Goal: Transaction & Acquisition: Purchase product/service

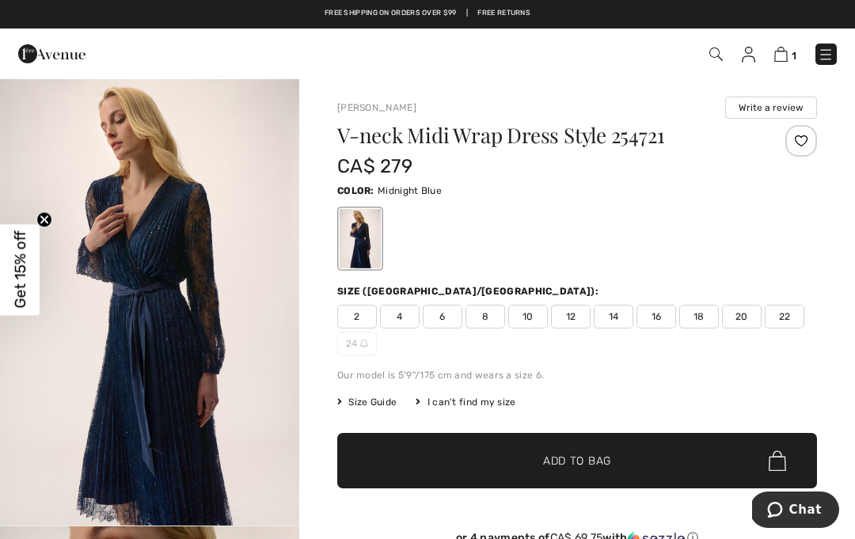
click at [709, 55] on img at bounding box center [715, 53] width 13 height 13
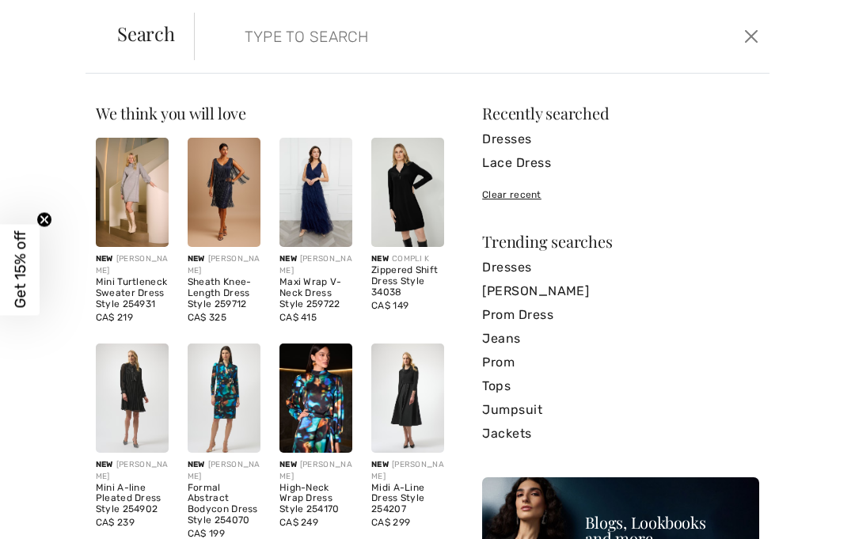
click at [251, 32] on input "search" at bounding box center [423, 36] width 381 height 47
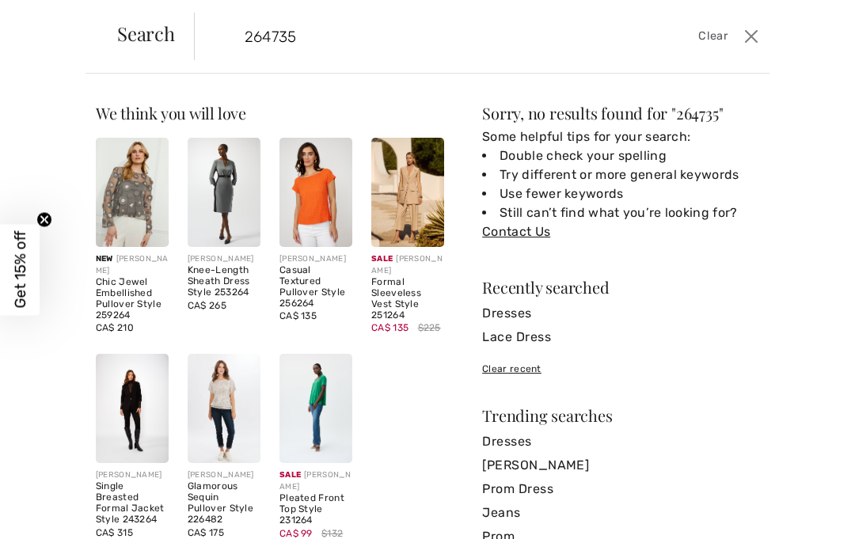
click at [138, 47] on div "Search" at bounding box center [146, 36] width 96 height 25
click at [309, 49] on input "264735" at bounding box center [423, 36] width 381 height 47
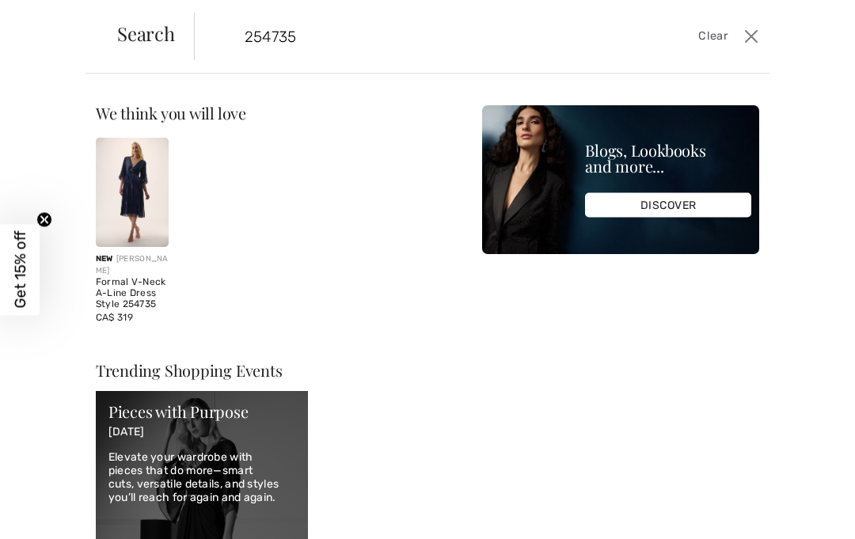
type input "254735"
click at [138, 176] on img at bounding box center [132, 192] width 73 height 109
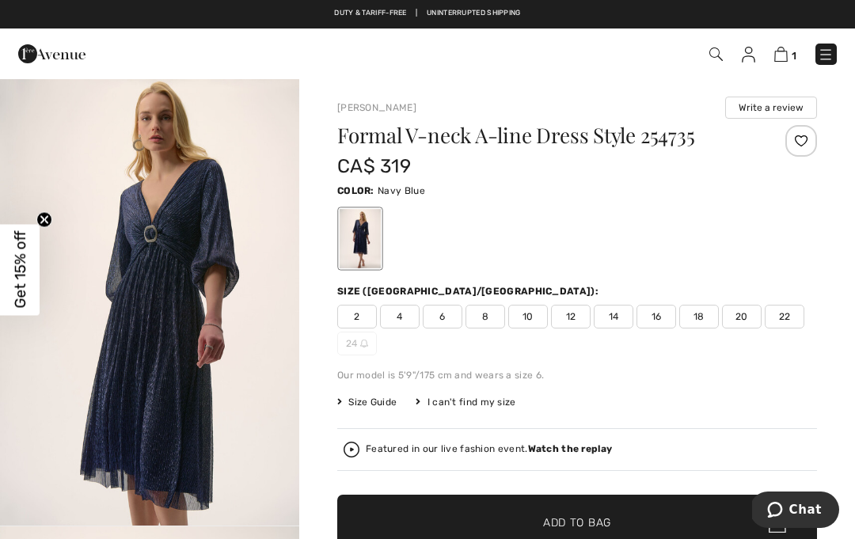
click at [667, 313] on span "16" at bounding box center [656, 317] width 40 height 24
click at [586, 534] on span "✔ Added to Bag Add to Bag" at bounding box center [577, 522] width 480 height 55
click at [830, 50] on img at bounding box center [826, 55] width 16 height 16
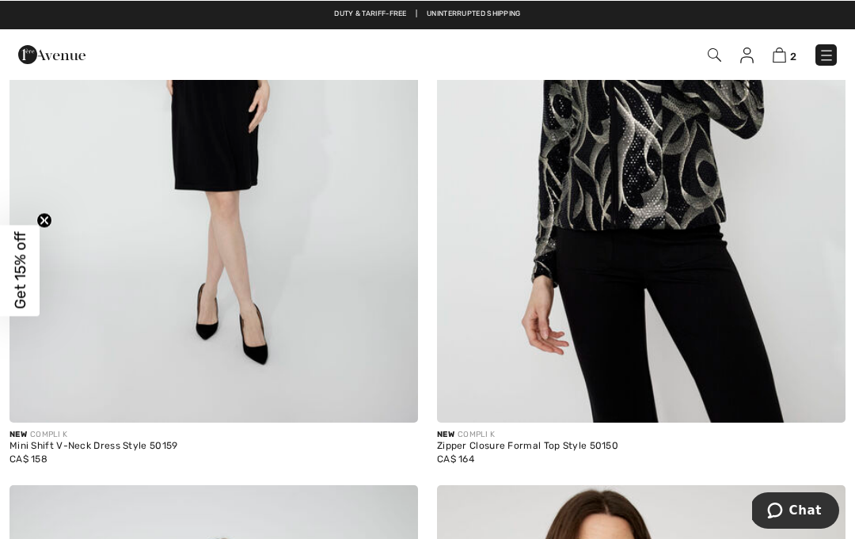
scroll to position [5375, 0]
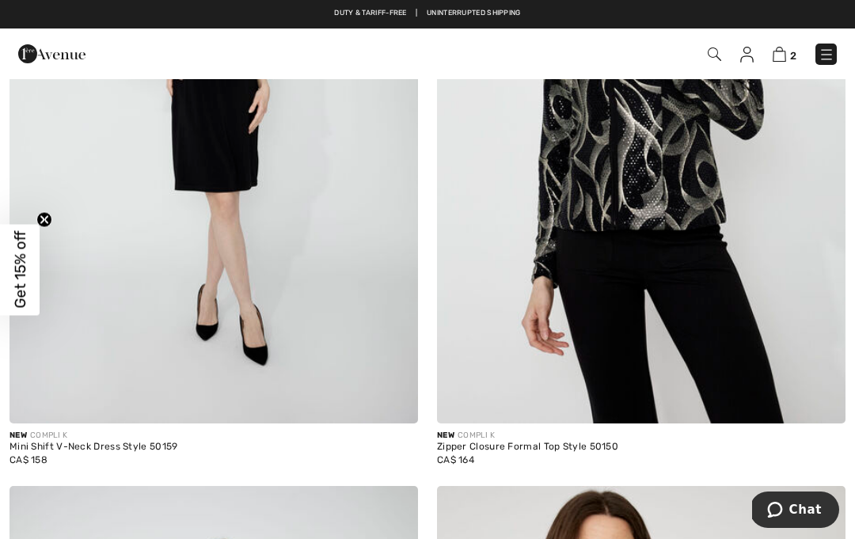
click at [785, 55] on img at bounding box center [779, 54] width 13 height 15
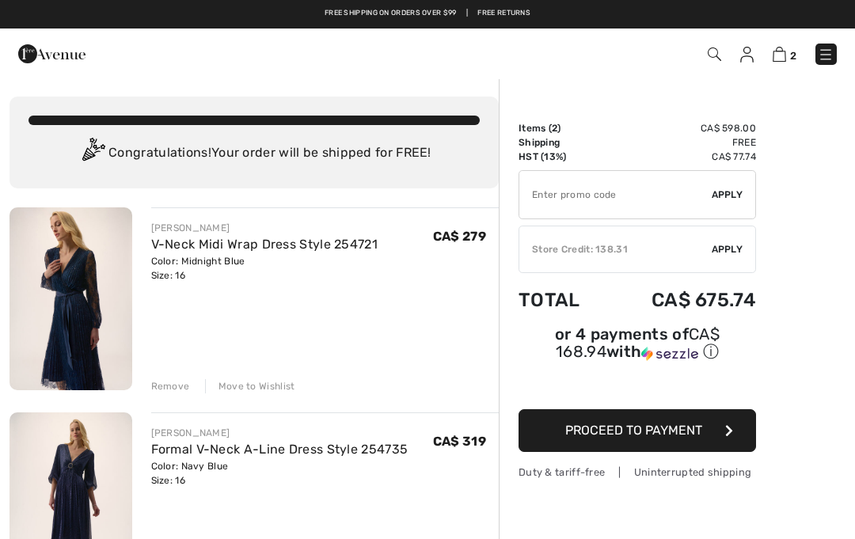
click at [685, 435] on span "Proceed to Payment" at bounding box center [633, 430] width 137 height 15
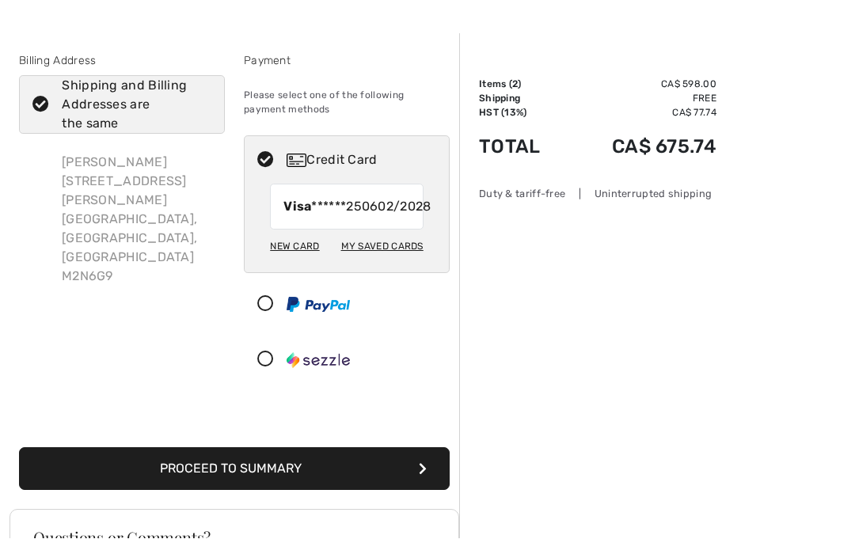
scroll to position [44, 0]
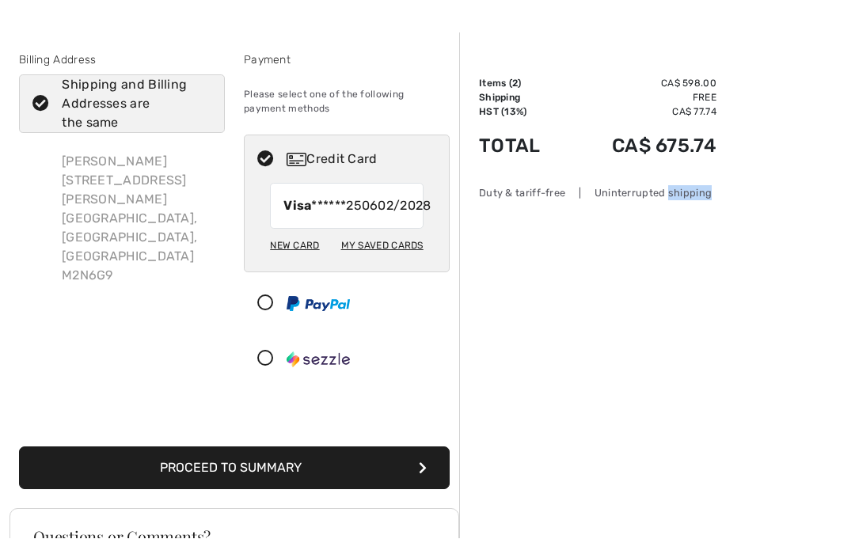
click at [326, 209] on span "Visa ******2506" at bounding box center [330, 206] width 94 height 19
radio input "true"
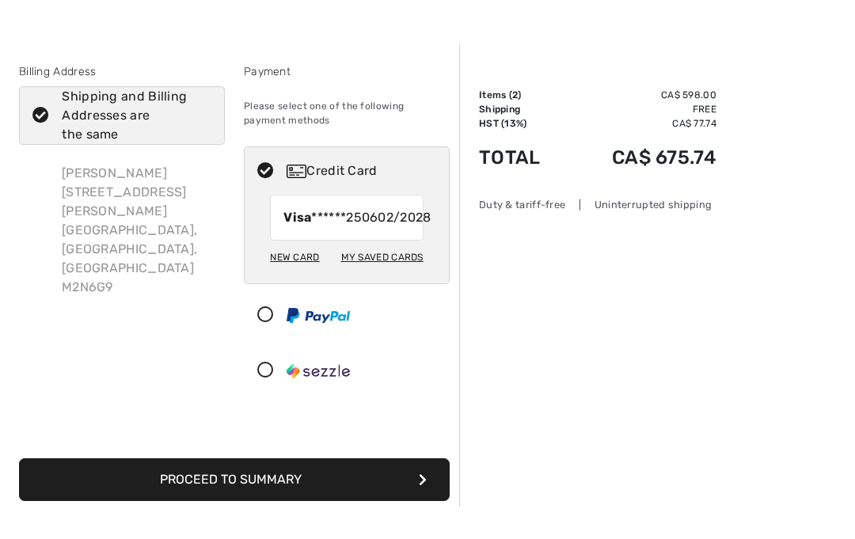
scroll to position [33, 0]
click at [270, 499] on button "Proceed to Summary" at bounding box center [234, 479] width 431 height 43
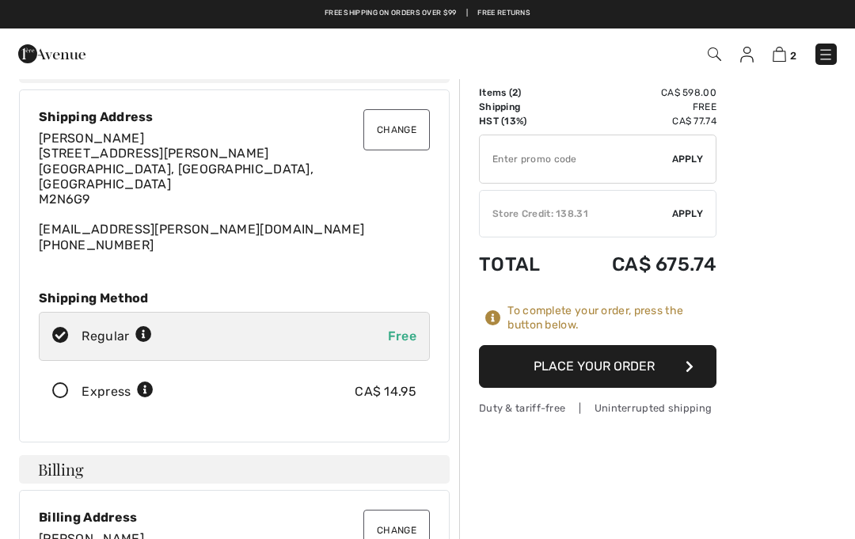
scroll to position [33, 0]
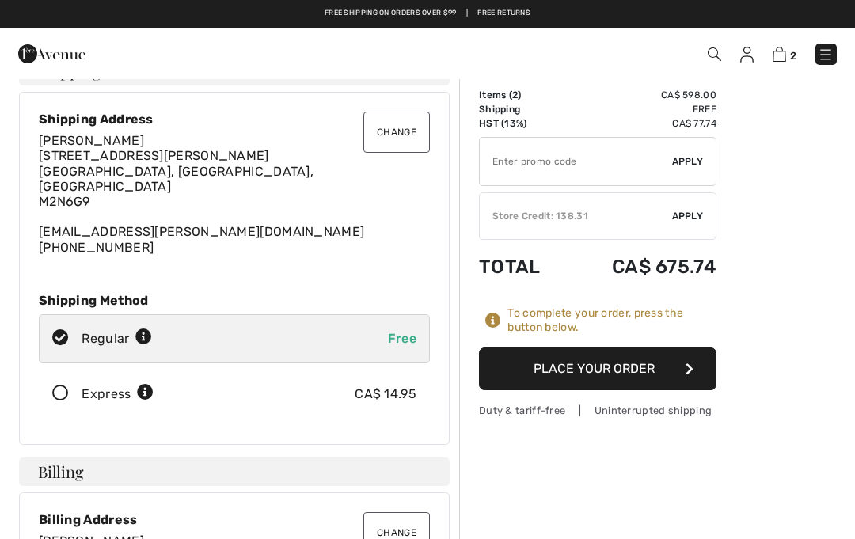
click at [685, 219] on span "Apply" at bounding box center [688, 216] width 32 height 14
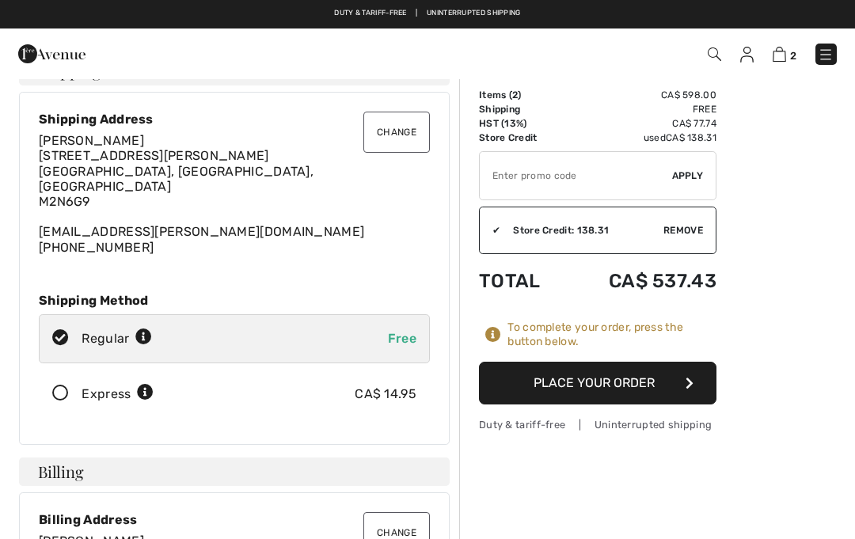
click at [633, 386] on button "Place Your Order" at bounding box center [597, 383] width 237 height 43
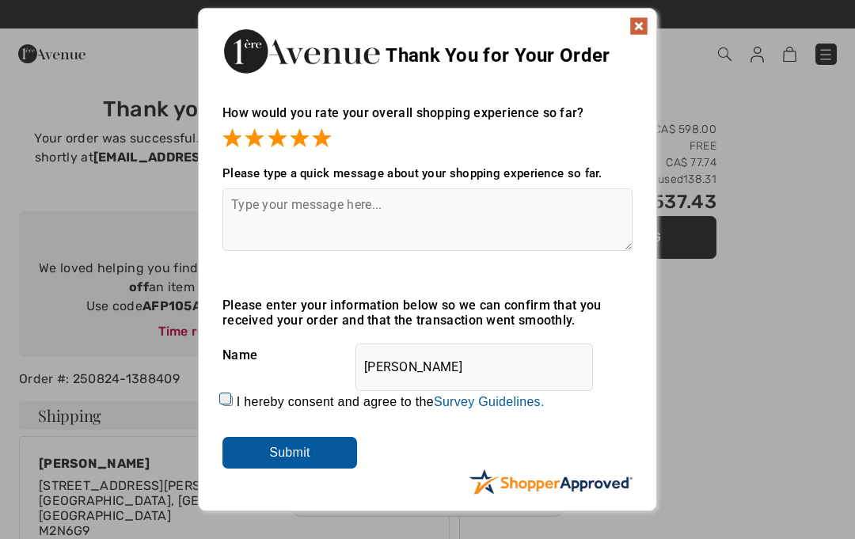
click at [315, 460] on input "Submit" at bounding box center [289, 453] width 135 height 32
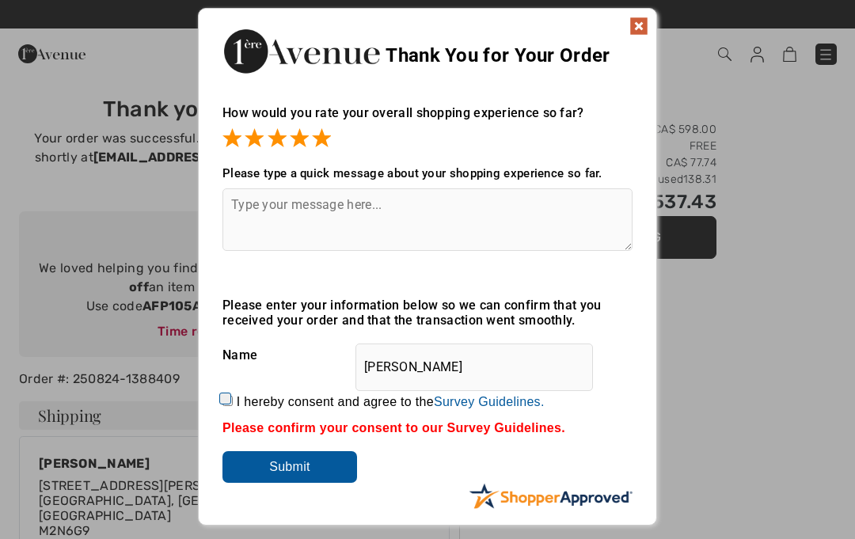
click at [267, 210] on textarea at bounding box center [427, 219] width 410 height 63
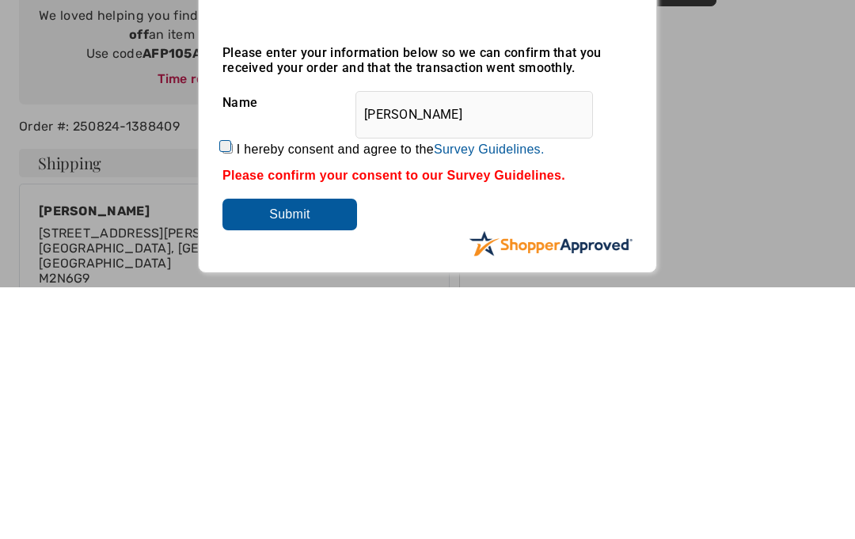
type textarea "Great and easy"
click at [303, 451] on input "Submit" at bounding box center [289, 467] width 135 height 32
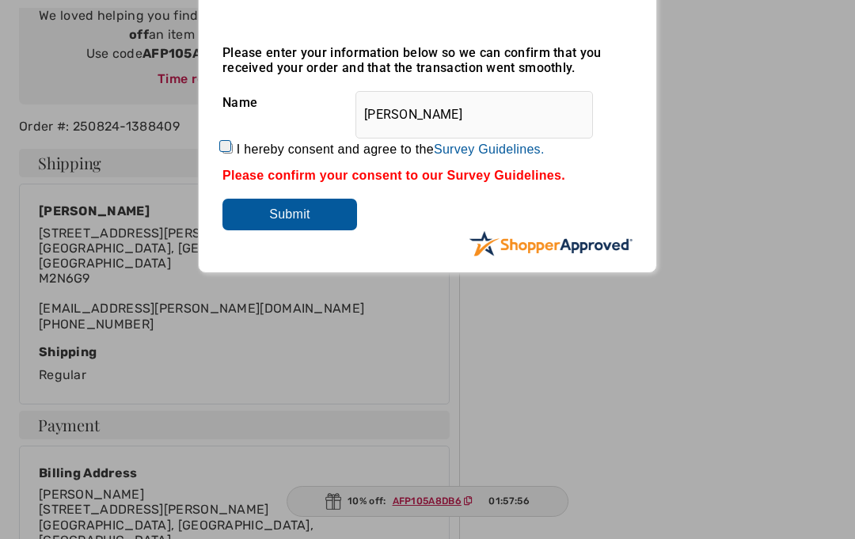
click at [308, 202] on input "Submit" at bounding box center [289, 215] width 135 height 32
click at [241, 150] on label "I hereby consent and agree to the By submitting a review, you grant permission …" at bounding box center [391, 149] width 308 height 14
click at [233, 150] on input "I hereby consent and agree to the By submitting a review, you grant permission …" at bounding box center [227, 148] width 10 height 10
checkbox input "true"
click at [295, 215] on input "Submit" at bounding box center [289, 215] width 135 height 32
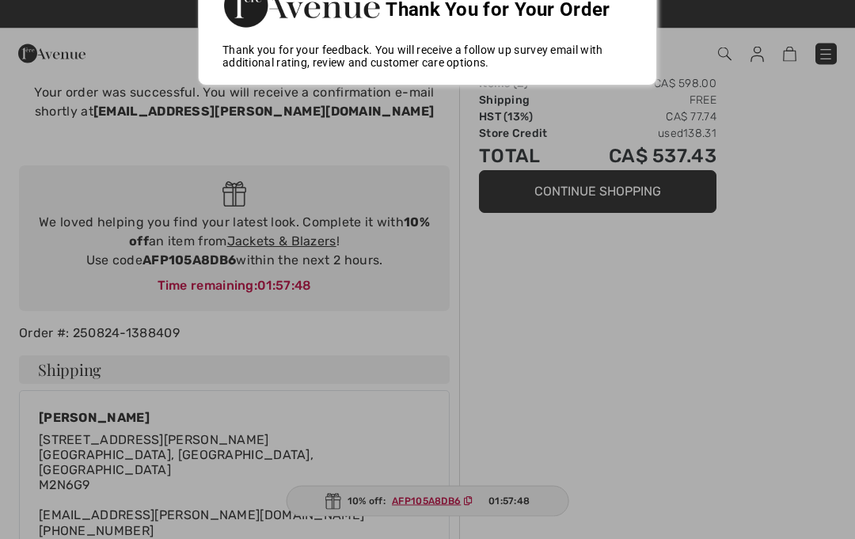
scroll to position [0, 0]
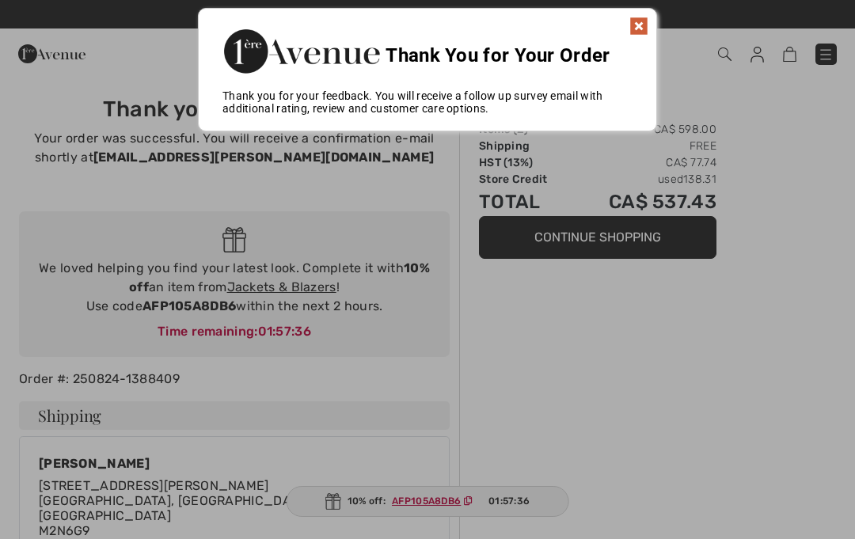
click at [432, 506] on div at bounding box center [427, 269] width 855 height 539
click at [427, 513] on div at bounding box center [427, 269] width 855 height 539
click at [424, 511] on div at bounding box center [427, 269] width 855 height 539
click at [344, 498] on div at bounding box center [427, 269] width 855 height 539
click at [413, 507] on div at bounding box center [427, 269] width 855 height 539
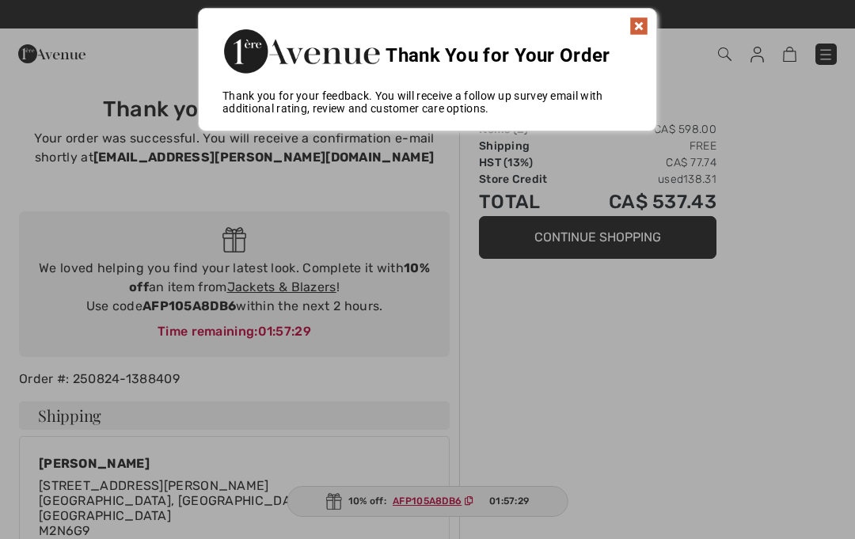
click at [444, 503] on div at bounding box center [427, 269] width 855 height 539
click at [528, 503] on div at bounding box center [427, 269] width 855 height 539
click at [433, 511] on div at bounding box center [427, 269] width 855 height 539
click at [640, 31] on img at bounding box center [638, 26] width 19 height 19
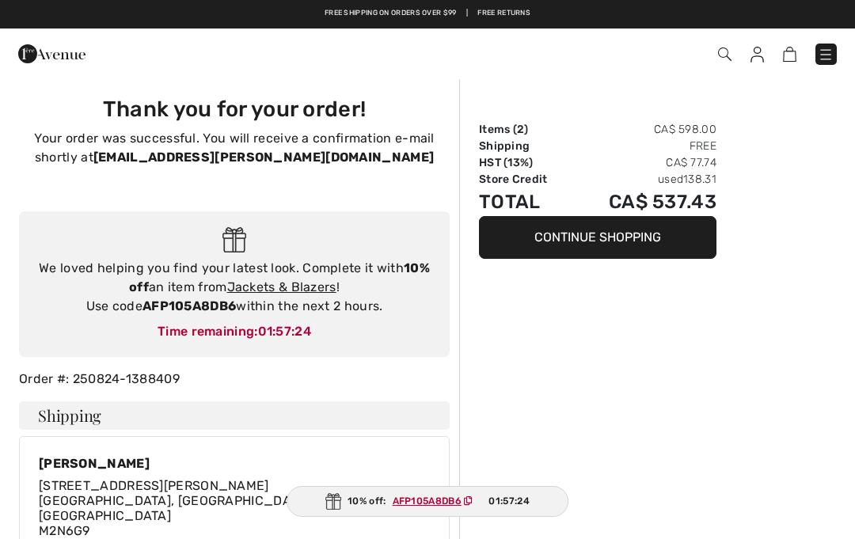
click at [442, 499] on ins "AFP105A8DB6" at bounding box center [427, 501] width 69 height 11
click at [437, 503] on ins "AFP105A8DB6" at bounding box center [426, 501] width 69 height 11
click at [372, 501] on div "10% off: AFP105A8DB6 01:57:19" at bounding box center [427, 501] width 281 height 31
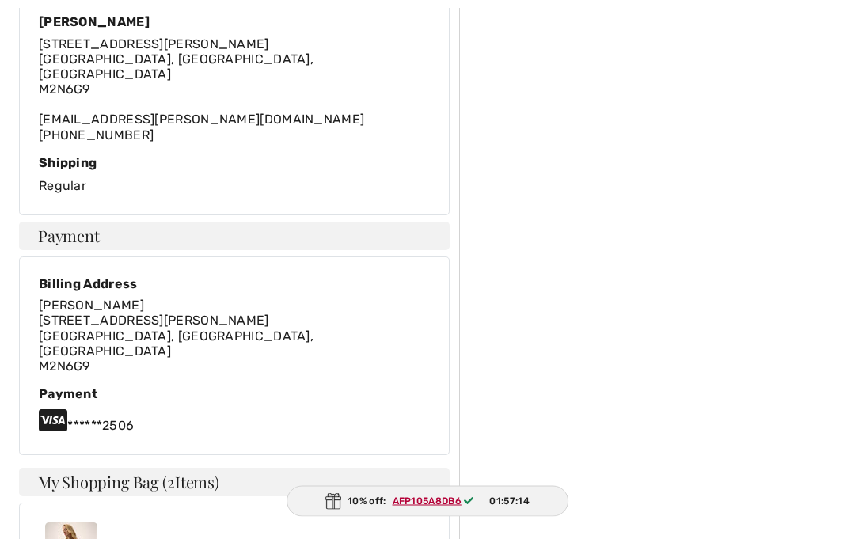
scroll to position [443, 0]
click at [441, 507] on ins "AFP105A8DB6" at bounding box center [427, 501] width 69 height 11
click at [443, 507] on ins "AFP105A8DB6" at bounding box center [427, 501] width 69 height 11
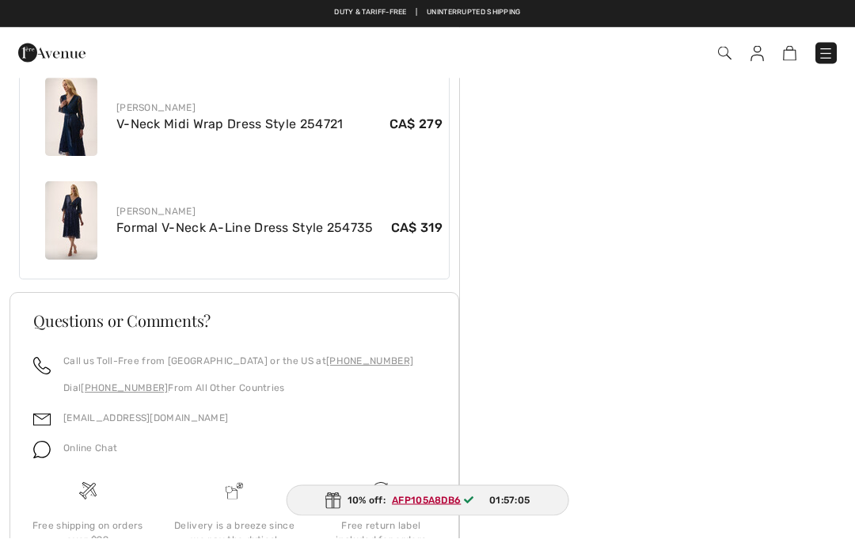
scroll to position [885, 0]
